Goal: Communication & Community: Answer question/provide support

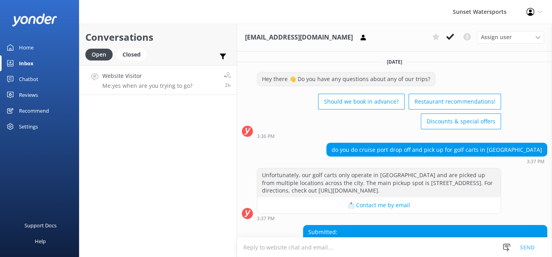
scroll to position [161, 0]
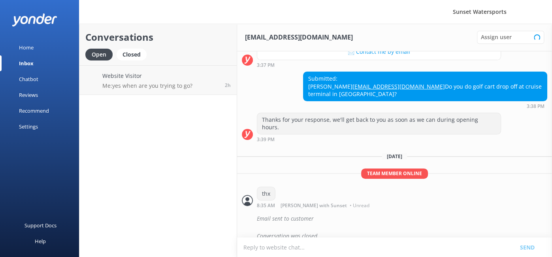
scroll to position [161, 0]
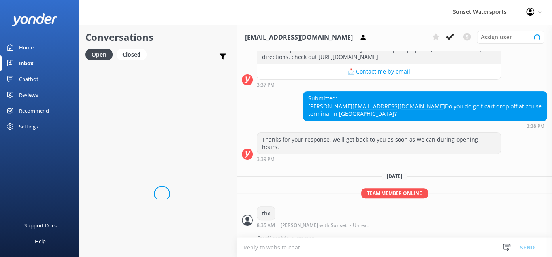
scroll to position [161, 0]
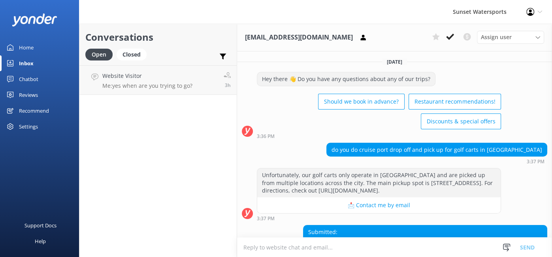
scroll to position [161, 0]
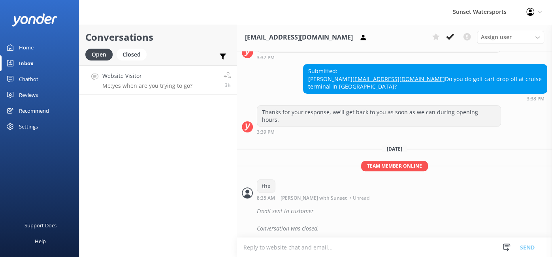
click at [139, 88] on p "Me: yes when are you trying to go?" at bounding box center [147, 85] width 90 height 7
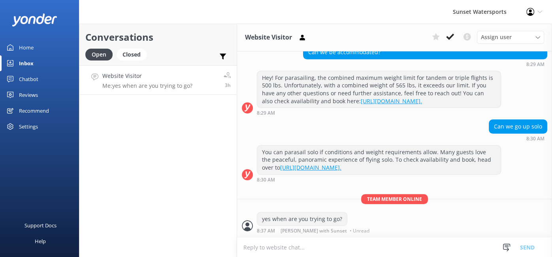
scroll to position [127, 0]
